Goal: Task Accomplishment & Management: Use online tool/utility

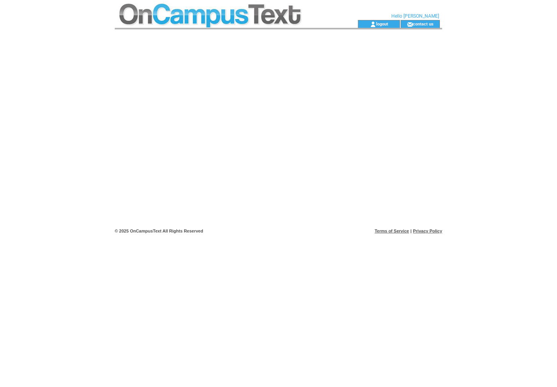
click at [253, 89] on div at bounding box center [279, 127] width 328 height 196
click at [193, 22] on td at bounding box center [222, 24] width 215 height 8
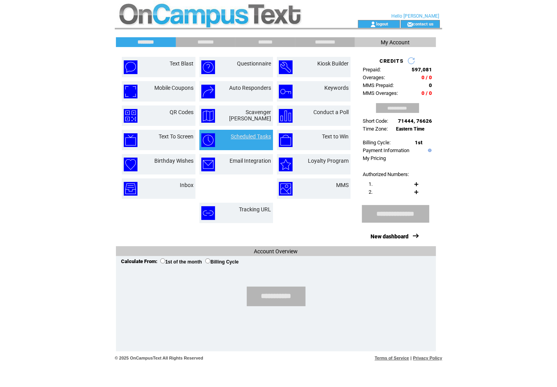
click at [248, 134] on link "Scheduled Tasks" at bounding box center [251, 136] width 40 height 6
